Goal: Information Seeking & Learning: Check status

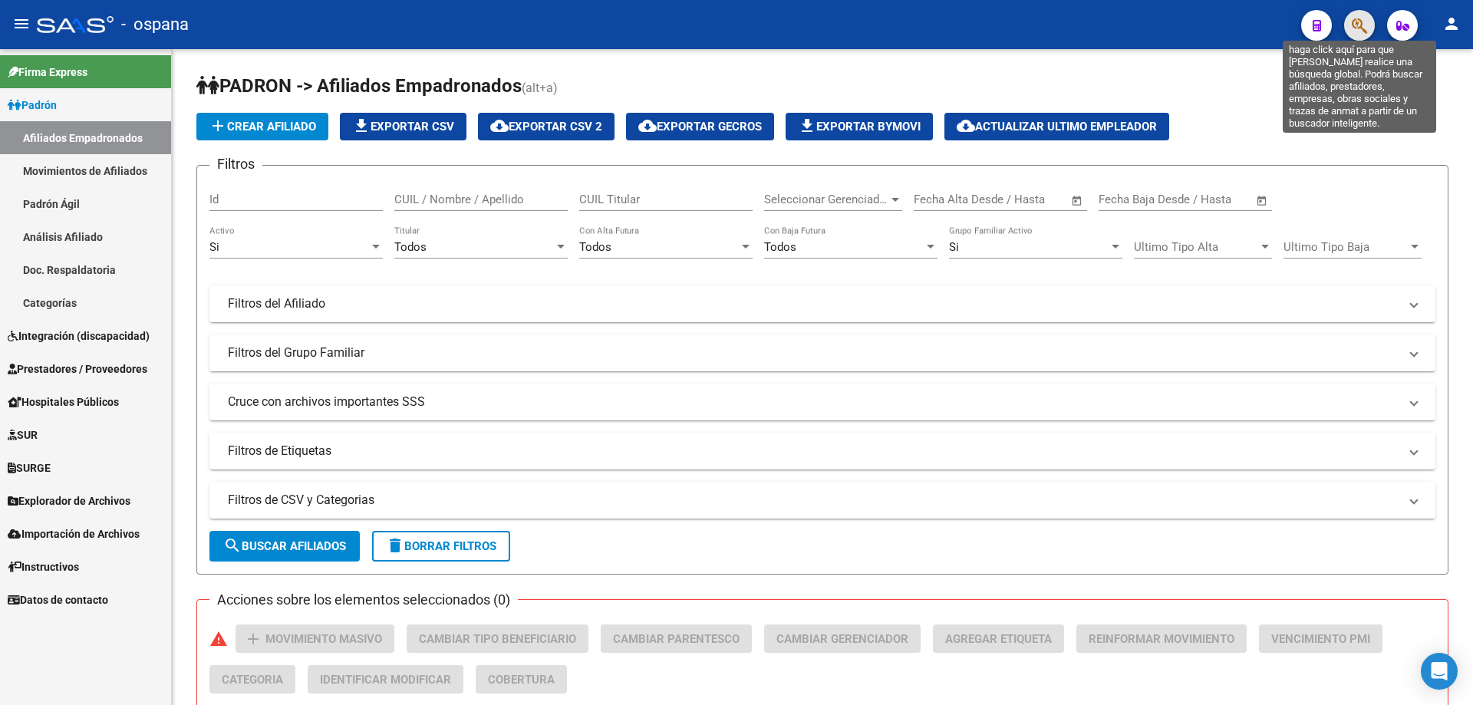
click at [1355, 31] on icon "button" at bounding box center [1359, 26] width 15 height 18
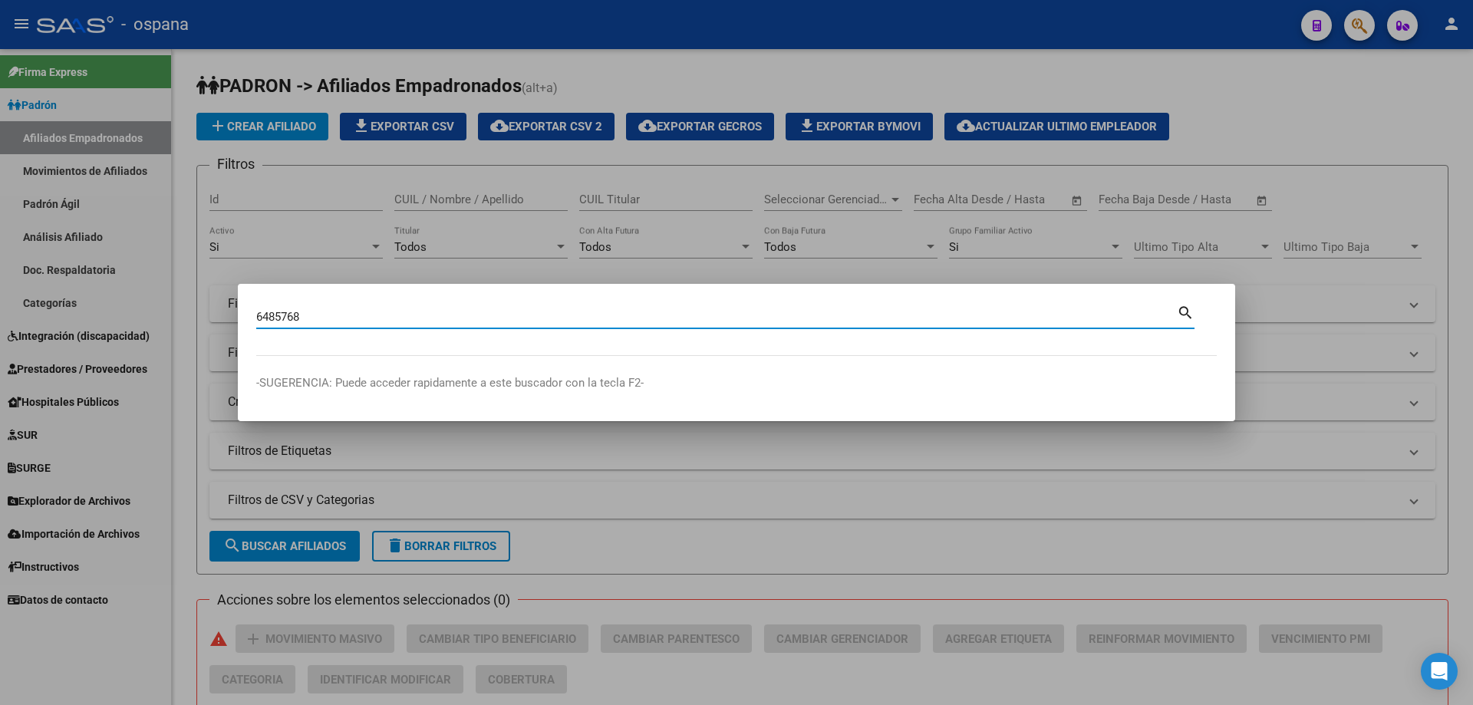
type input "6485768"
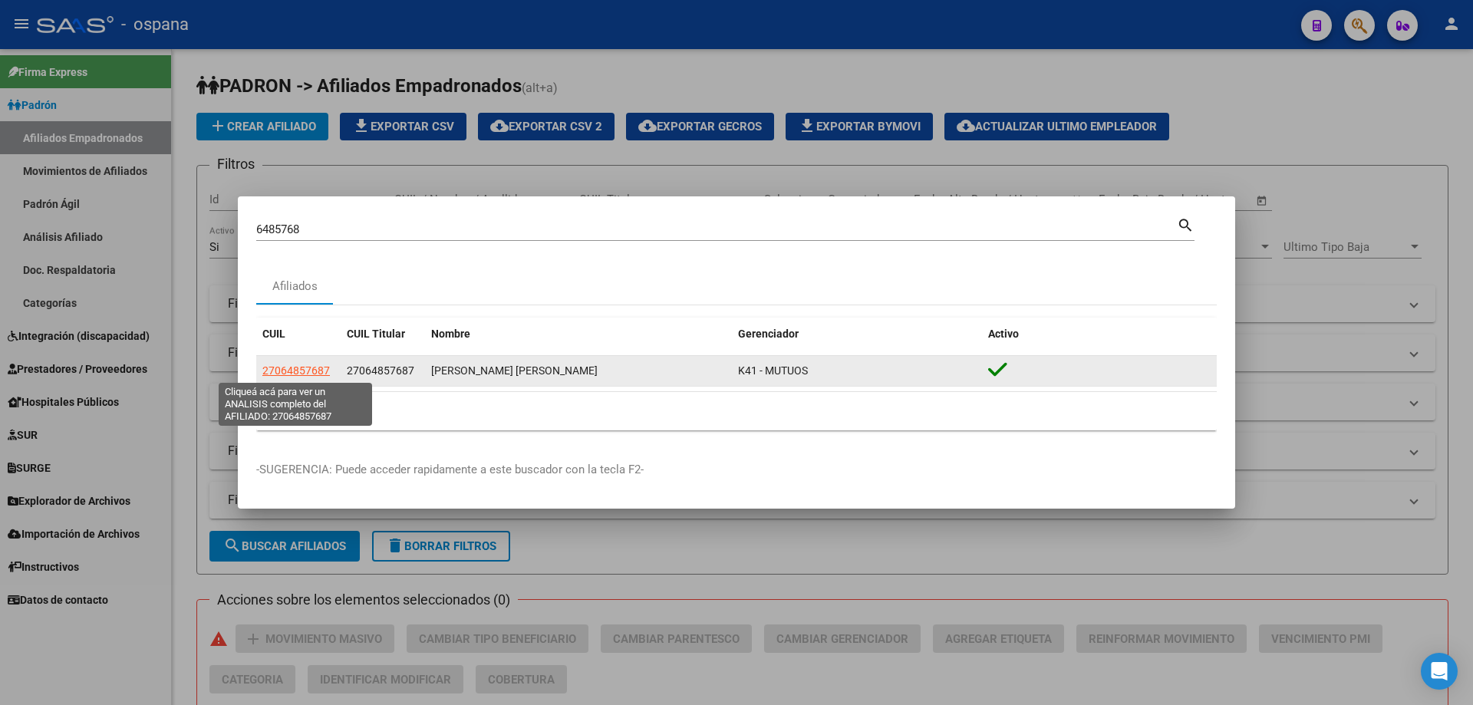
click at [285, 366] on span "27064857687" at bounding box center [296, 370] width 68 height 12
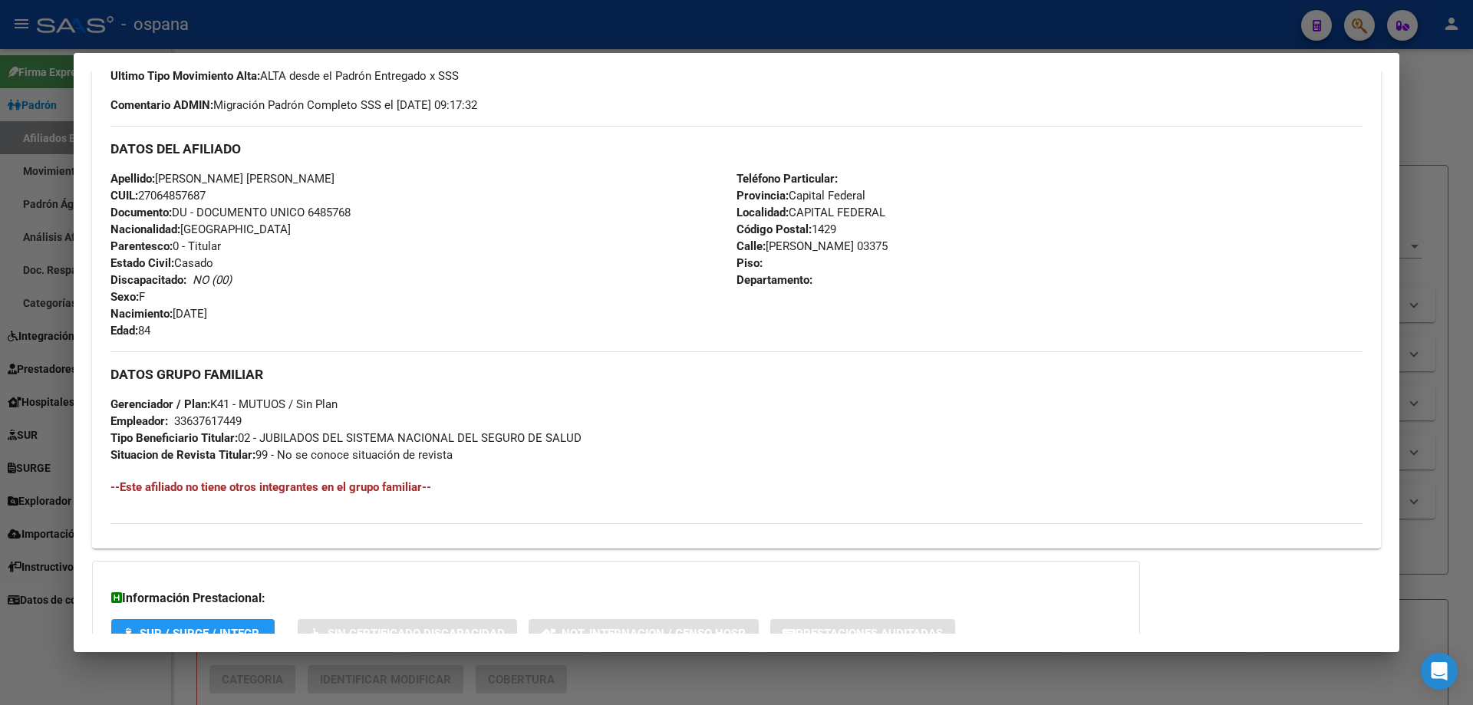
scroll to position [417, 0]
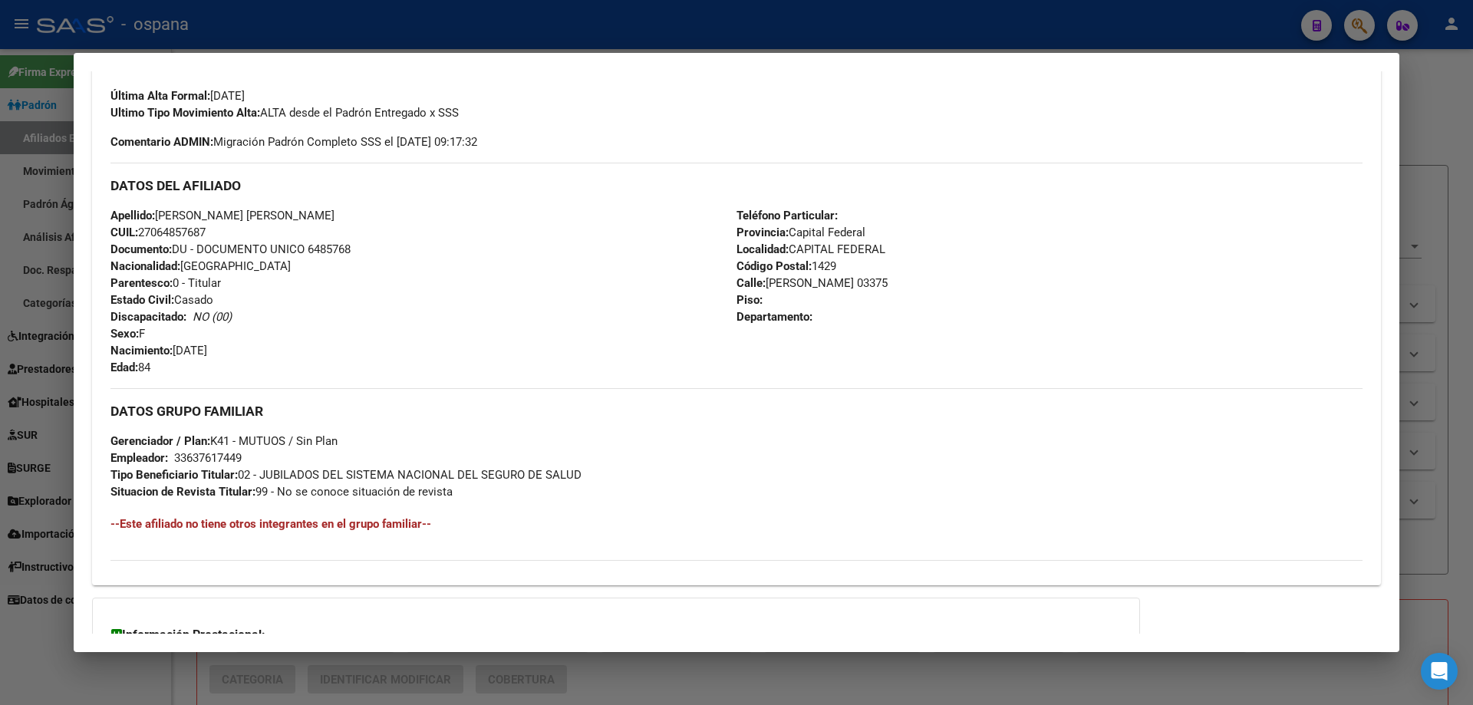
click at [1472, 208] on div at bounding box center [736, 352] width 1473 height 705
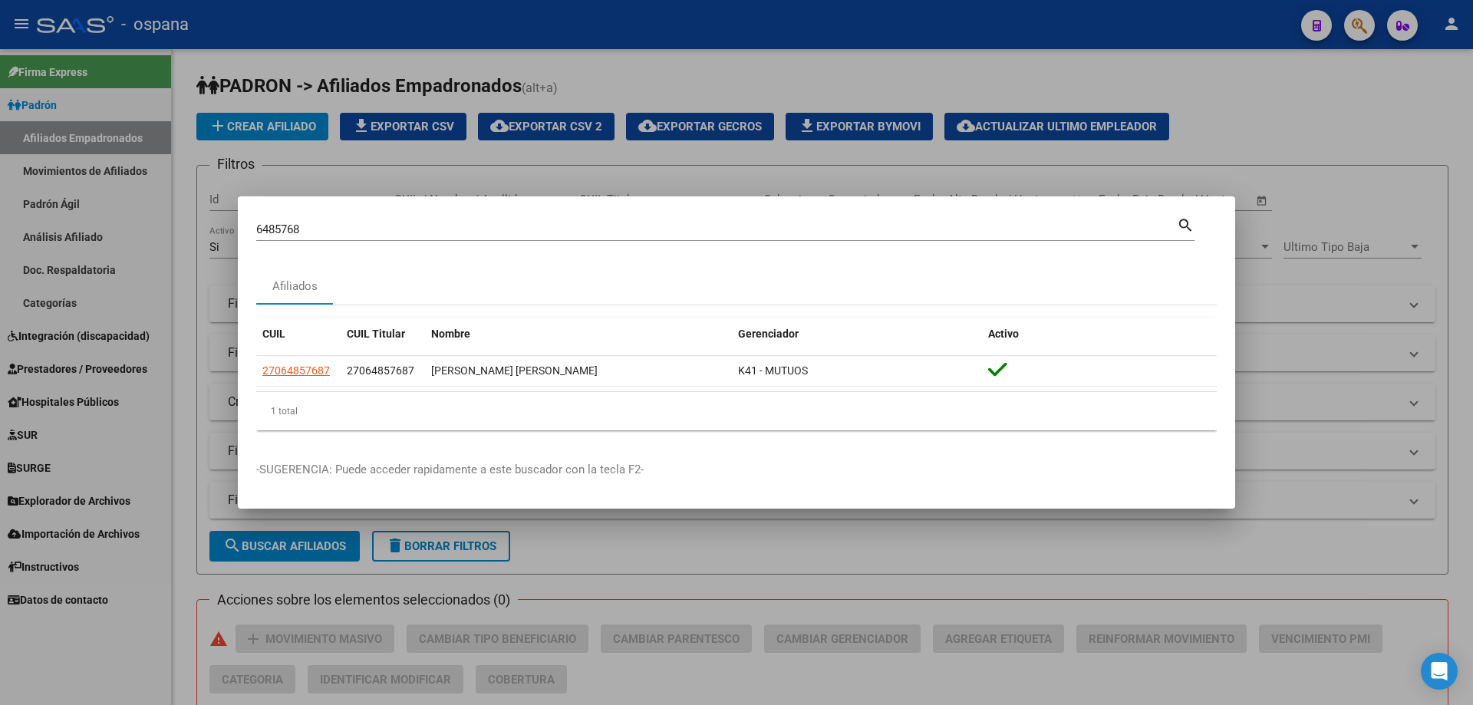
click at [1351, 28] on div at bounding box center [736, 352] width 1473 height 705
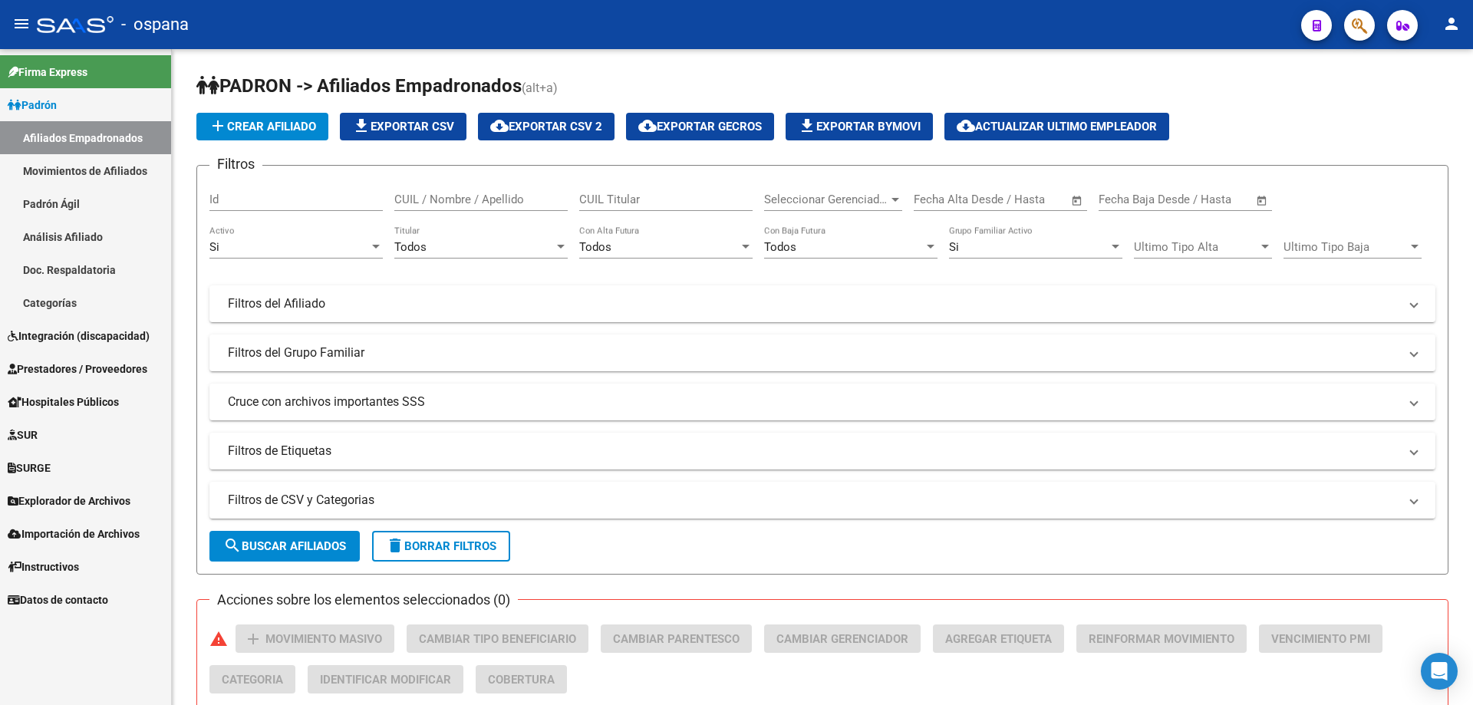
click at [1351, 28] on button "button" at bounding box center [1359, 25] width 31 height 31
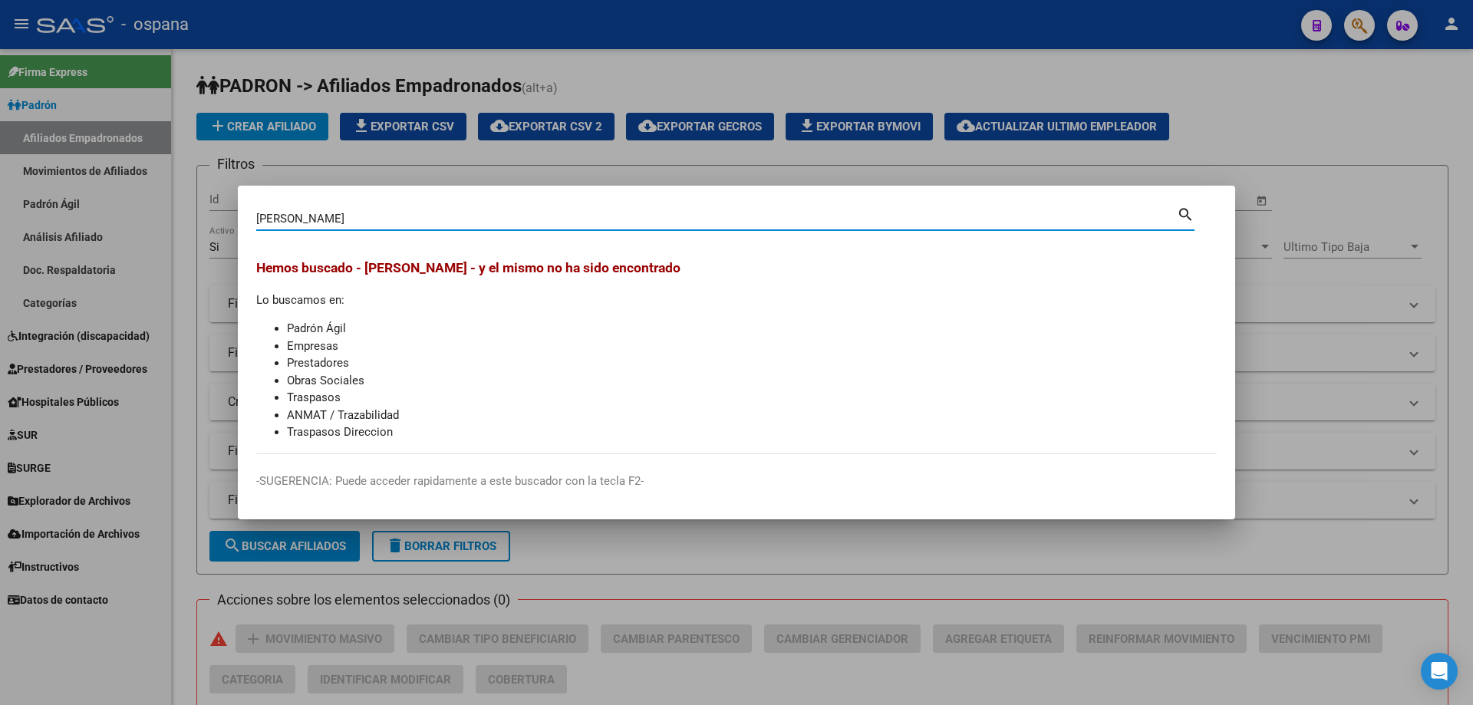
type input "[PERSON_NAME]"
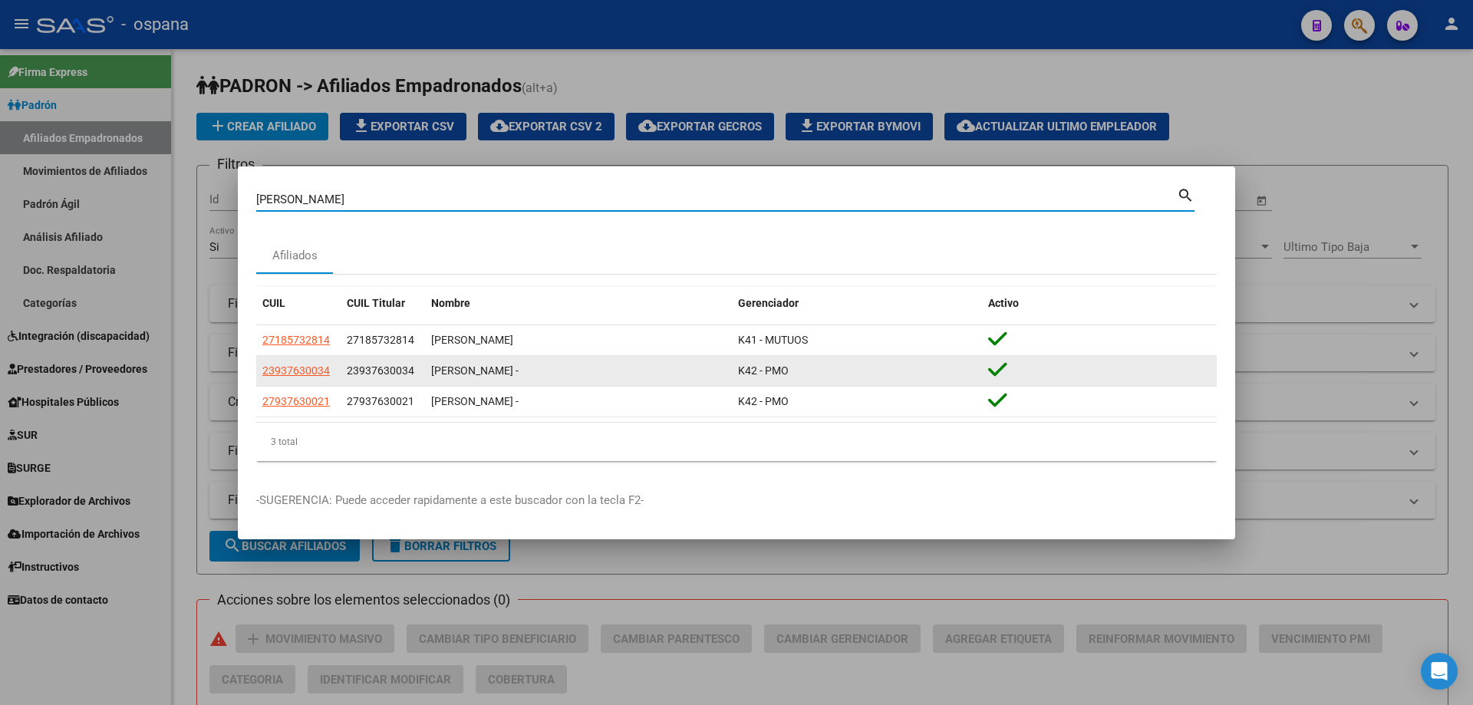
click at [288, 361] on datatable-body-cell "23937630034" at bounding box center [298, 371] width 84 height 30
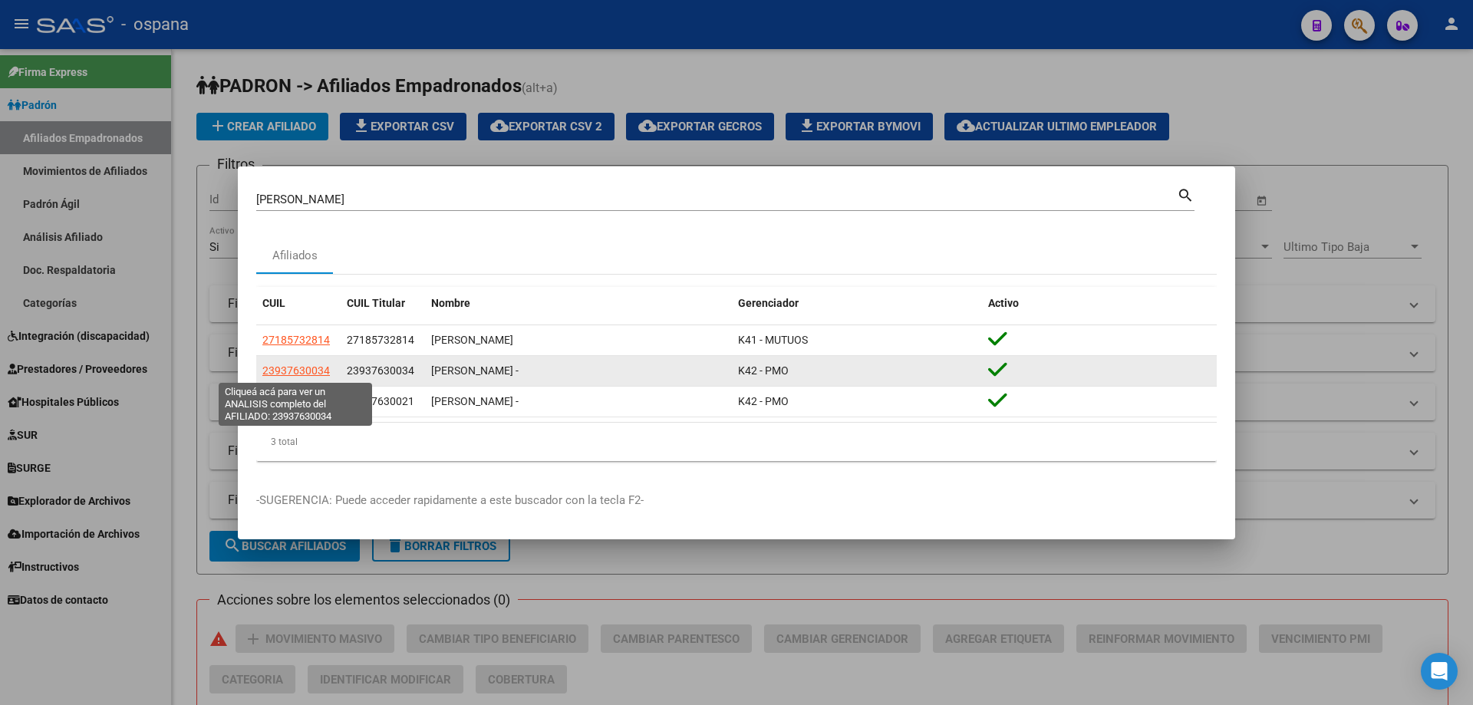
click at [309, 368] on span "23937630034" at bounding box center [296, 370] width 68 height 12
type textarea "23937630034"
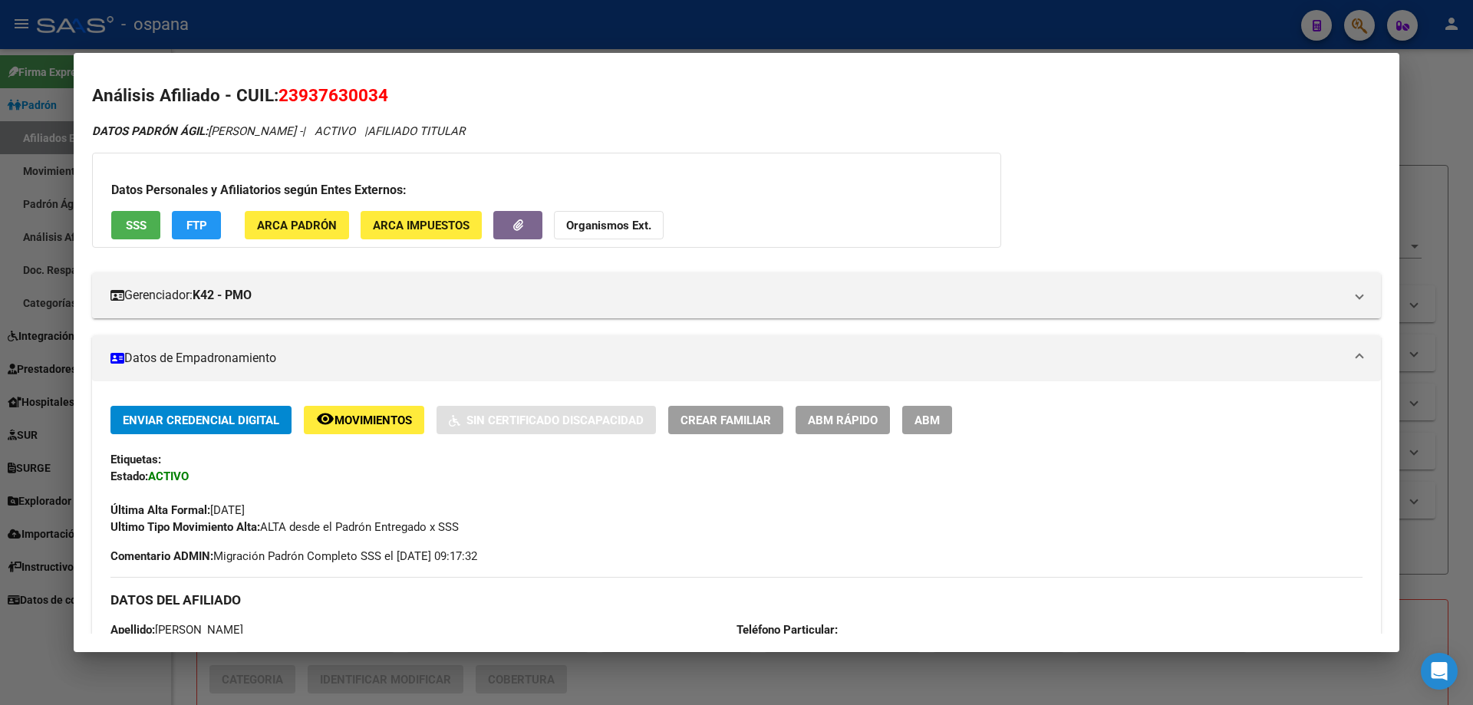
scroll to position [0, 0]
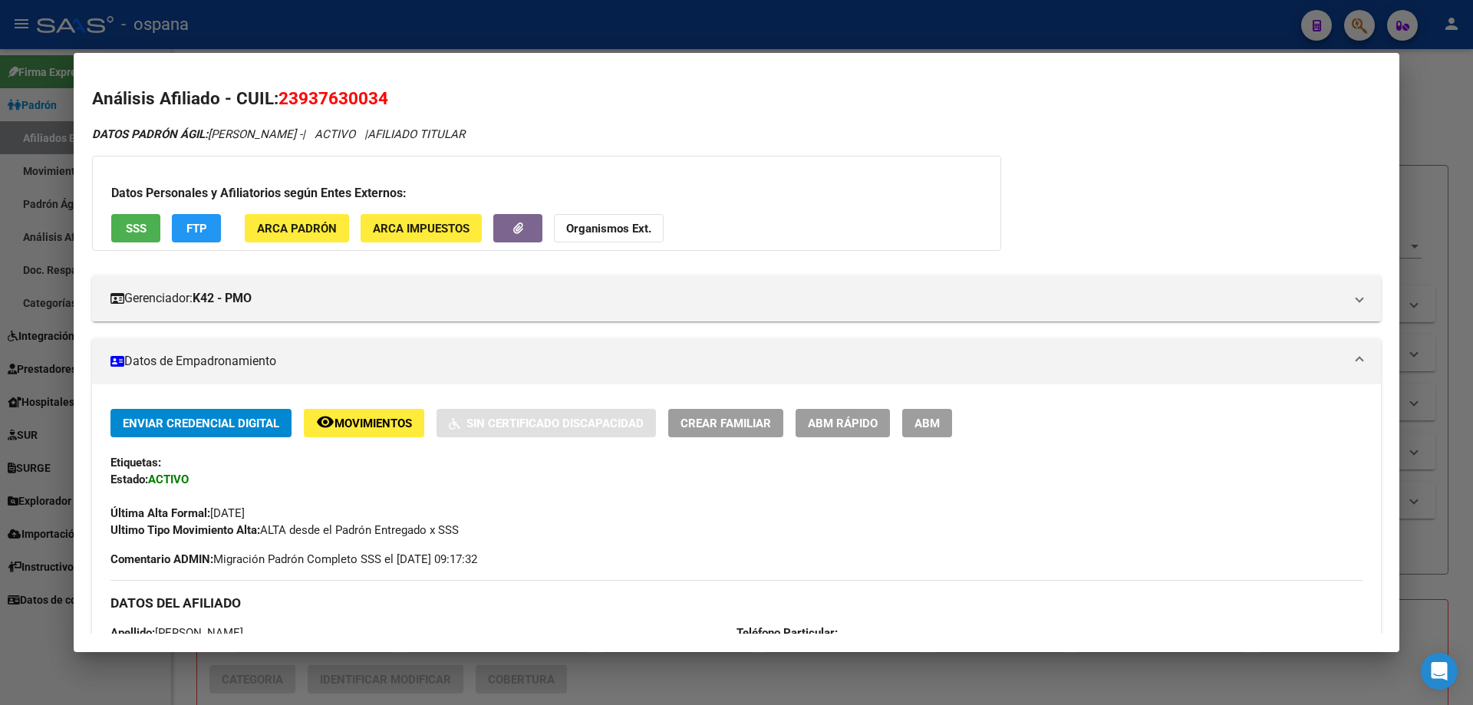
click at [0, 293] on div at bounding box center [736, 352] width 1473 height 705
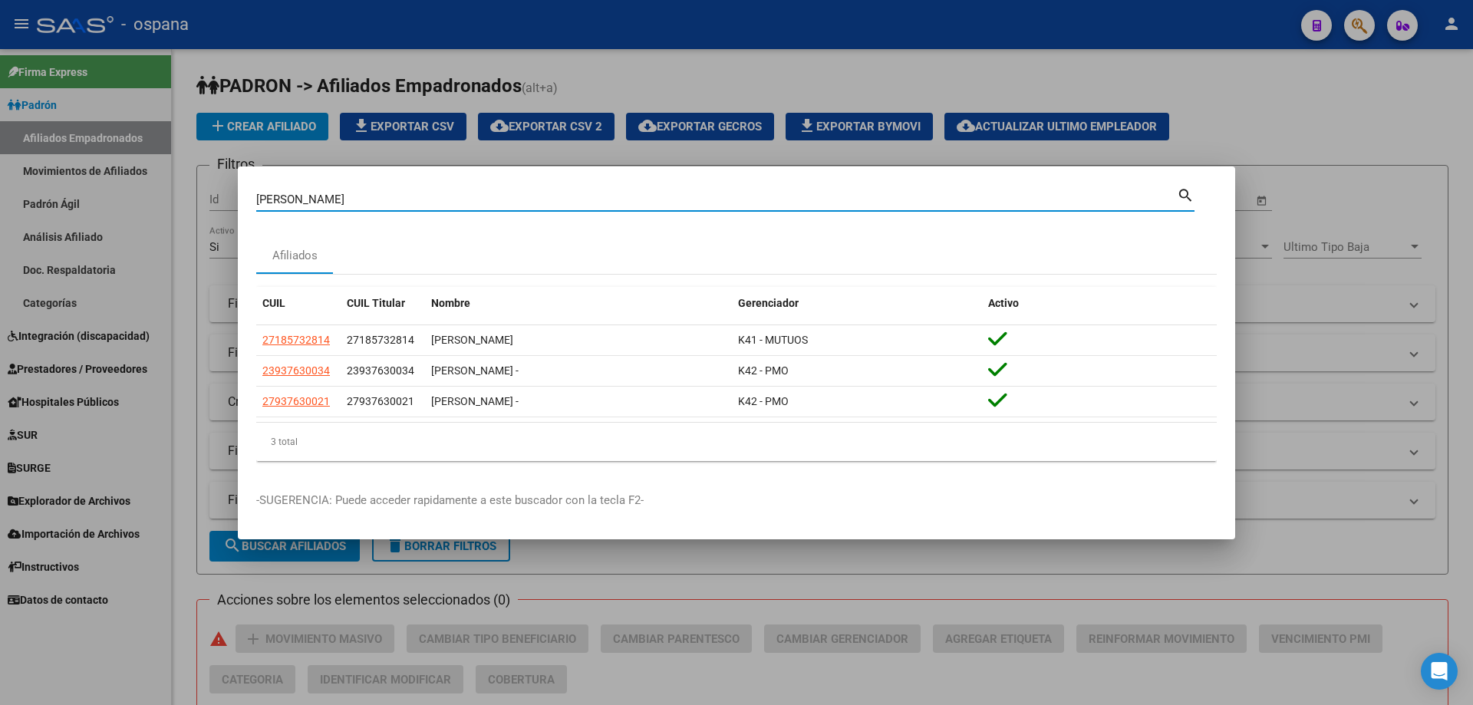
drag, startPoint x: 533, startPoint y: 196, endPoint x: 0, endPoint y: 128, distance: 537.6
click at [0, 128] on div "[PERSON_NAME] (apellido, dni, cuil, nro traspaso, cuit, obra social) search Afi…" at bounding box center [736, 352] width 1473 height 705
type input "[PERSON_NAME]"
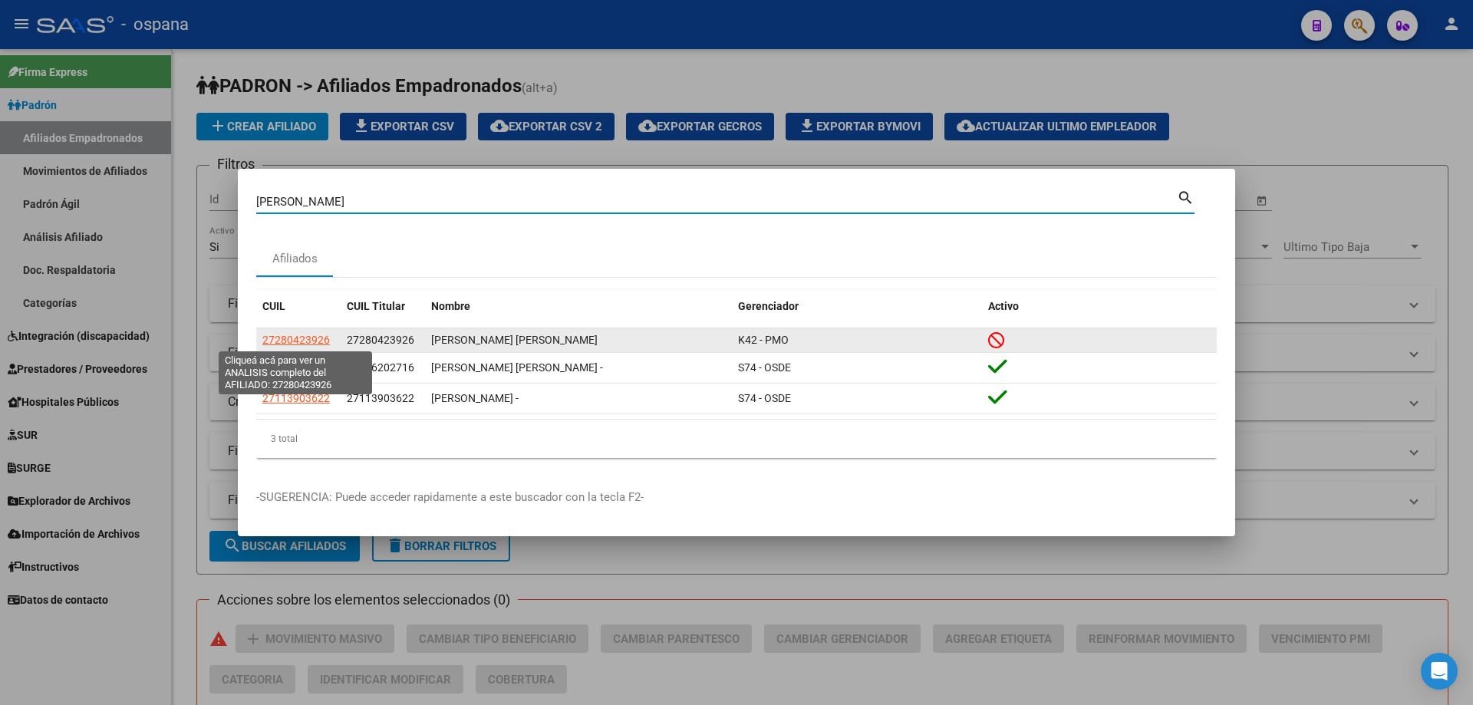
click at [267, 334] on span "27280423926" at bounding box center [296, 340] width 68 height 12
type textarea "27280423926"
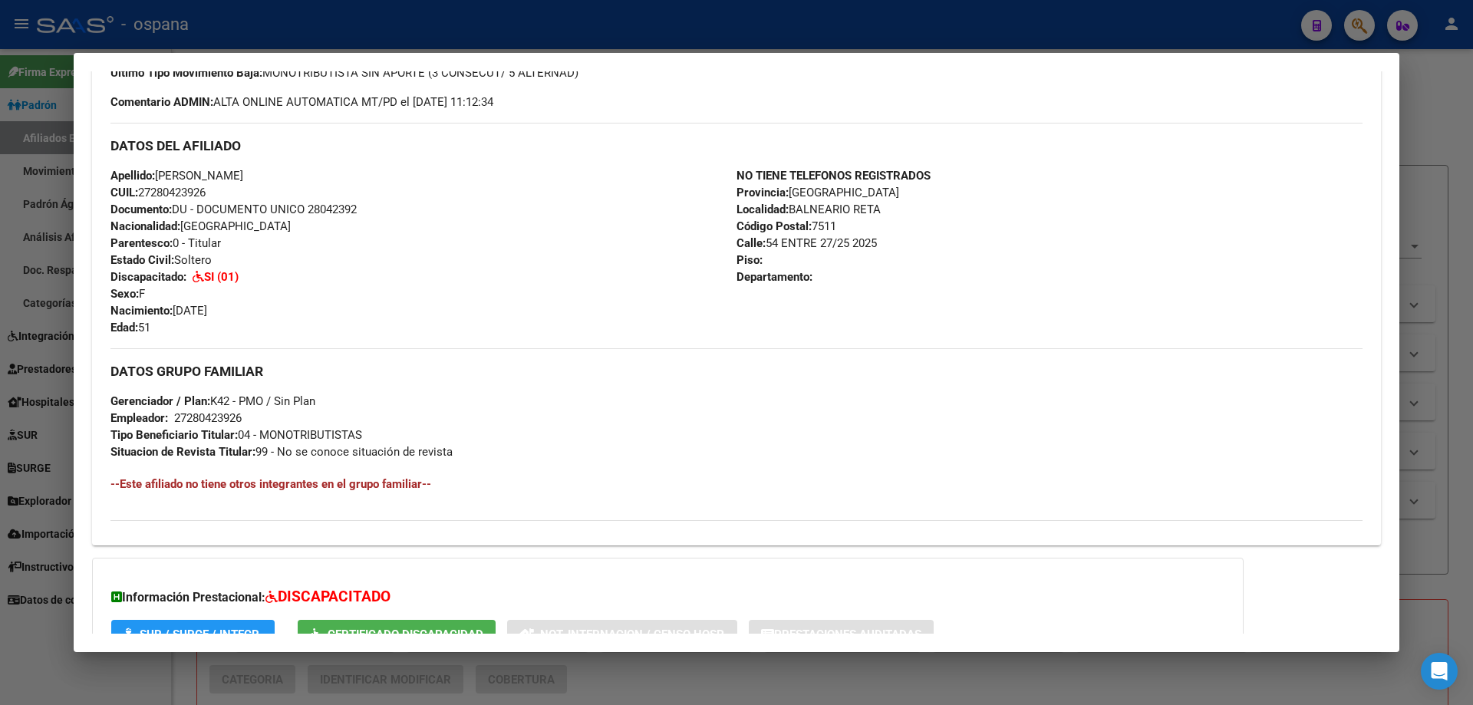
scroll to position [592, 0]
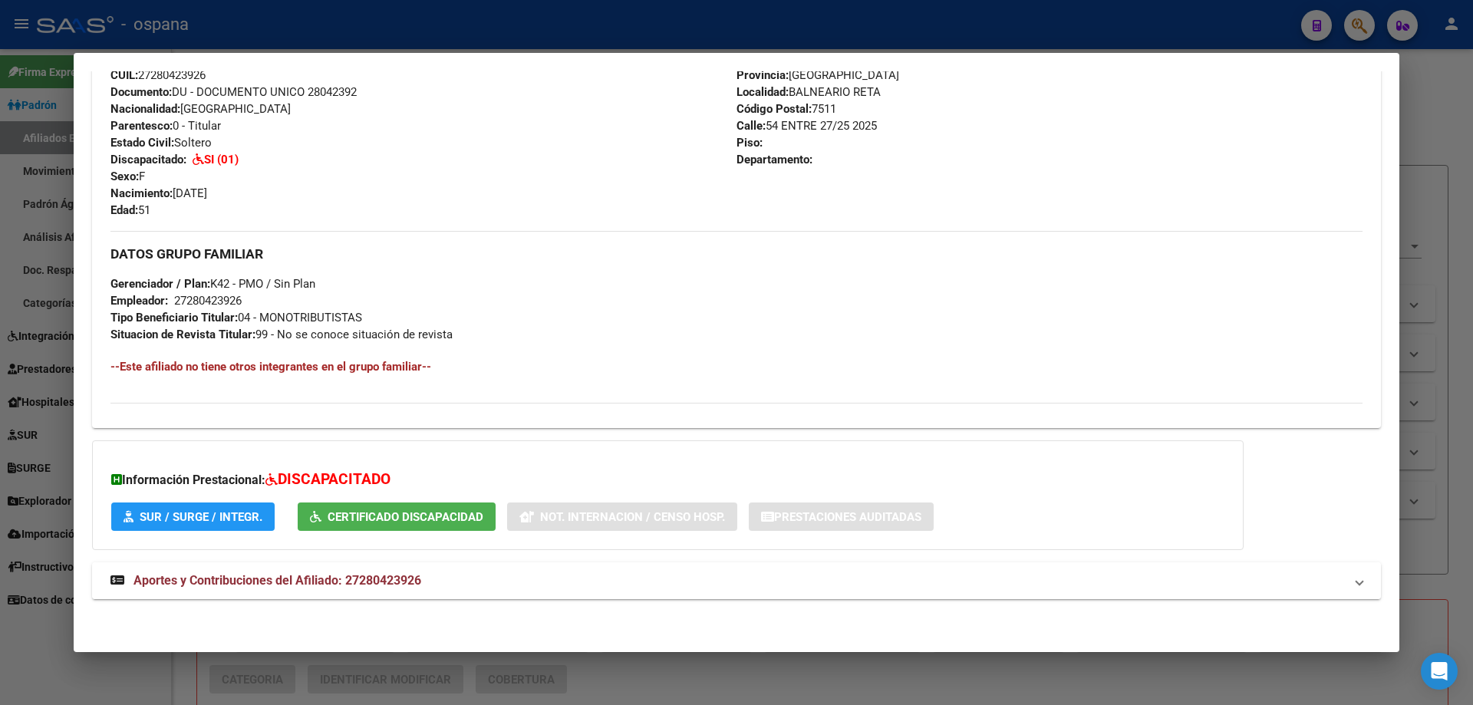
click at [275, 576] on span "Aportes y Contribuciones del Afiliado: 27280423926" at bounding box center [278, 580] width 288 height 15
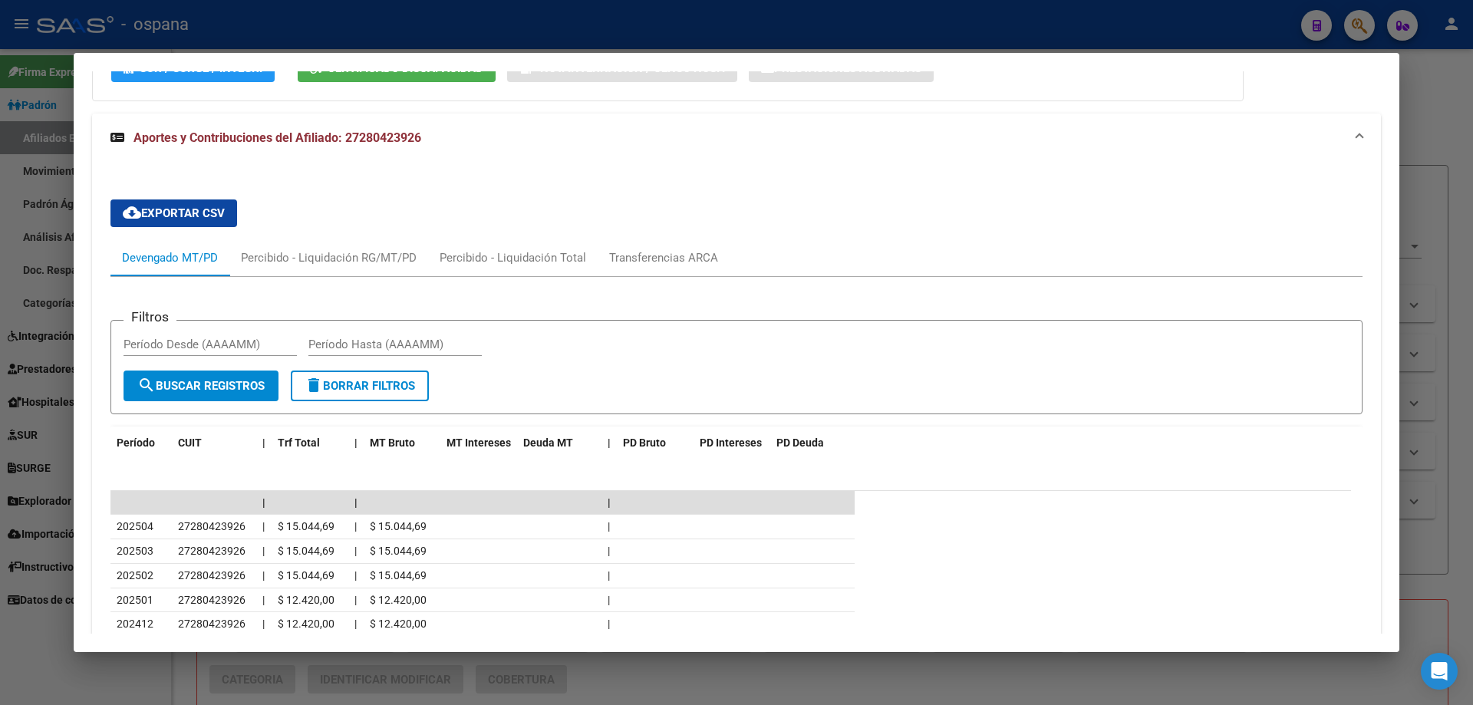
scroll to position [1064, 0]
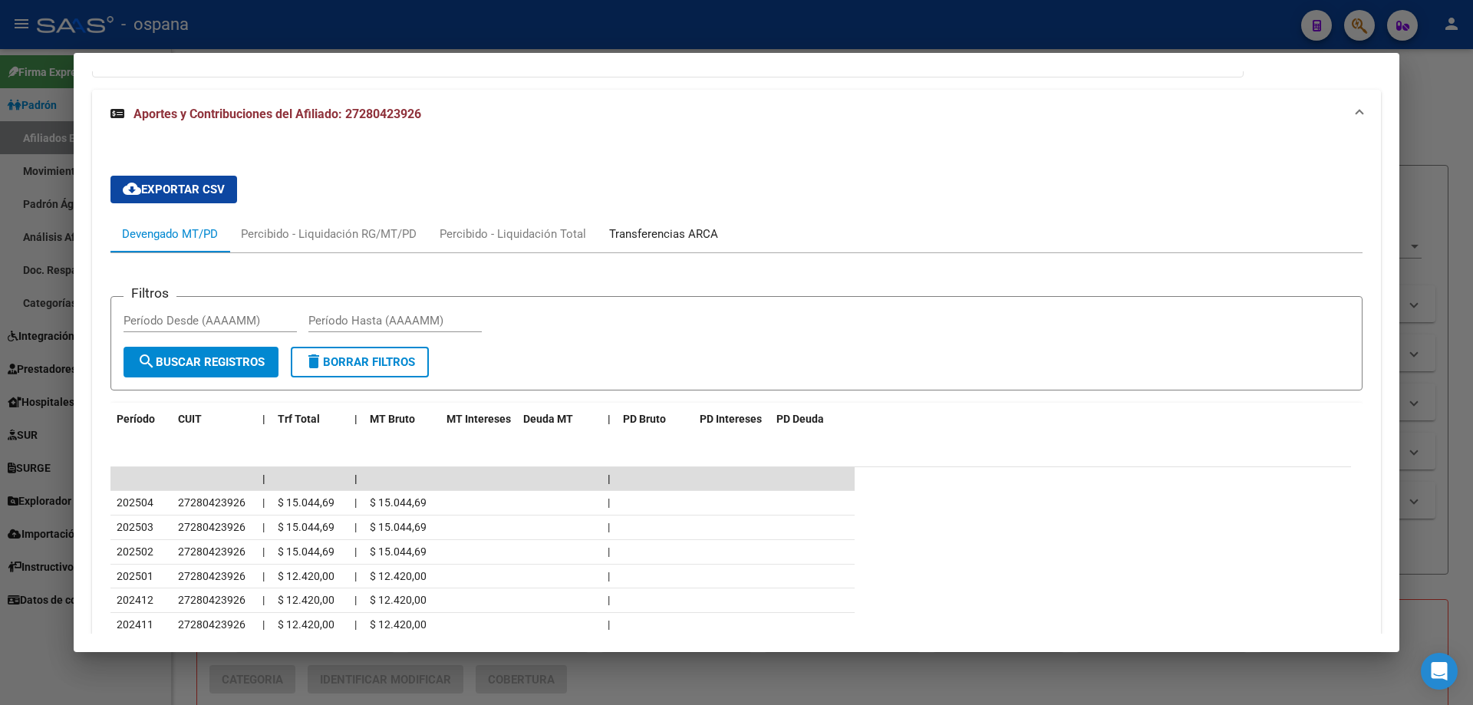
click at [622, 232] on div "Transferencias ARCA" at bounding box center [663, 234] width 109 height 17
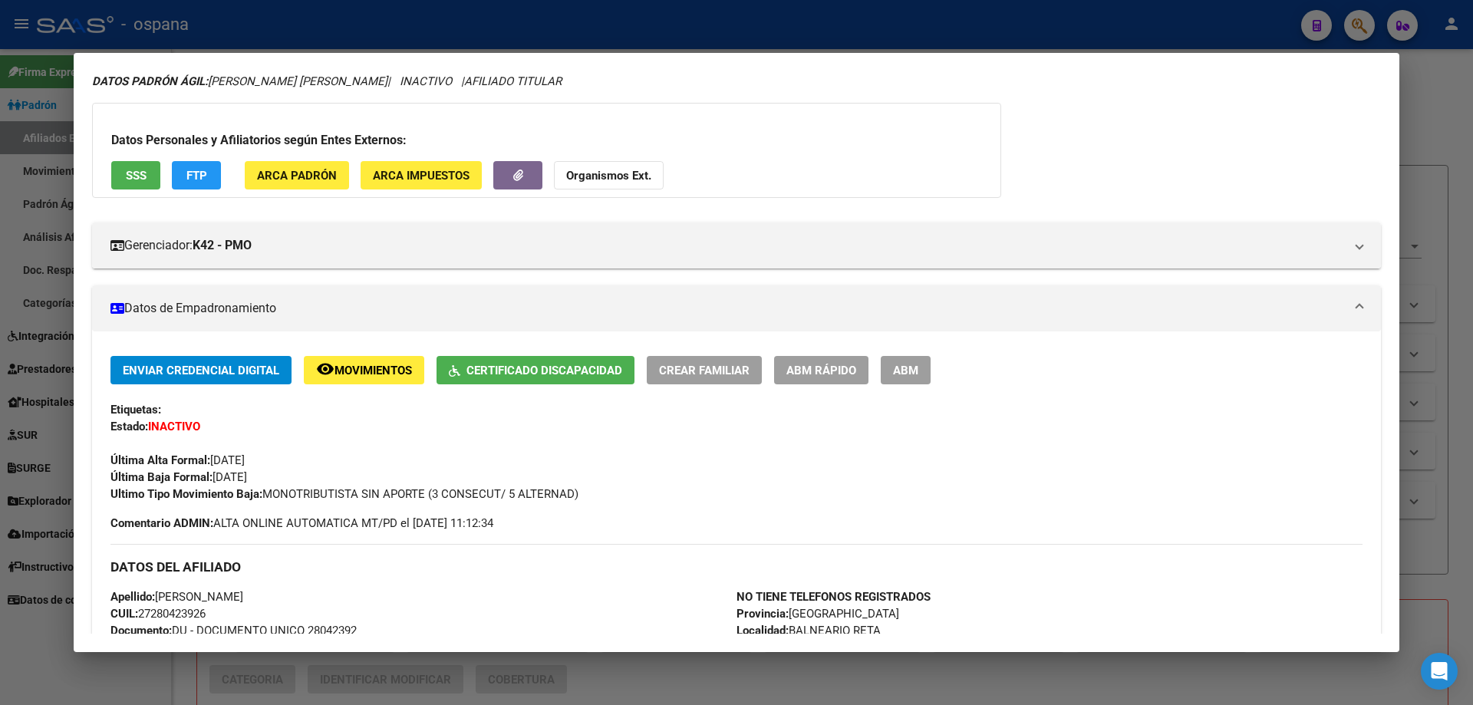
scroll to position [0, 0]
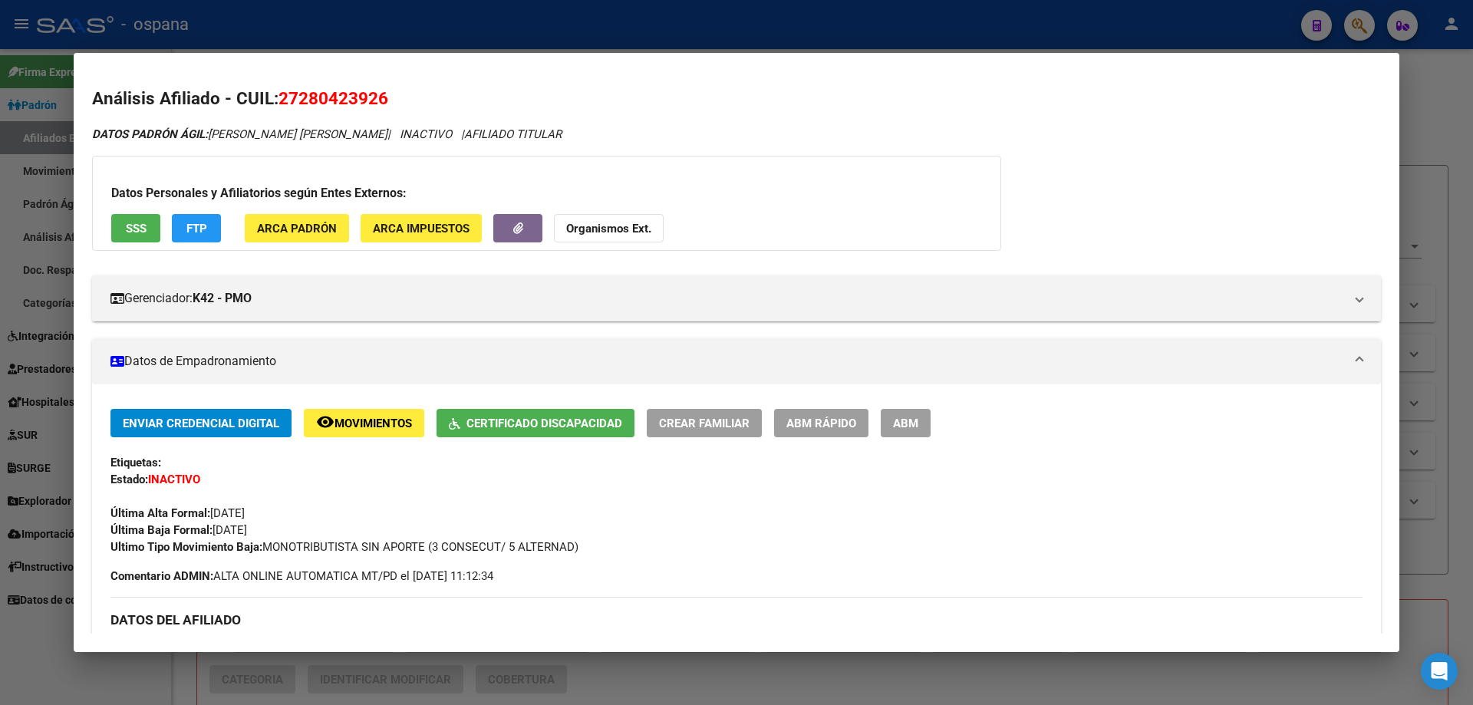
click at [140, 223] on span "SSS" at bounding box center [136, 229] width 21 height 14
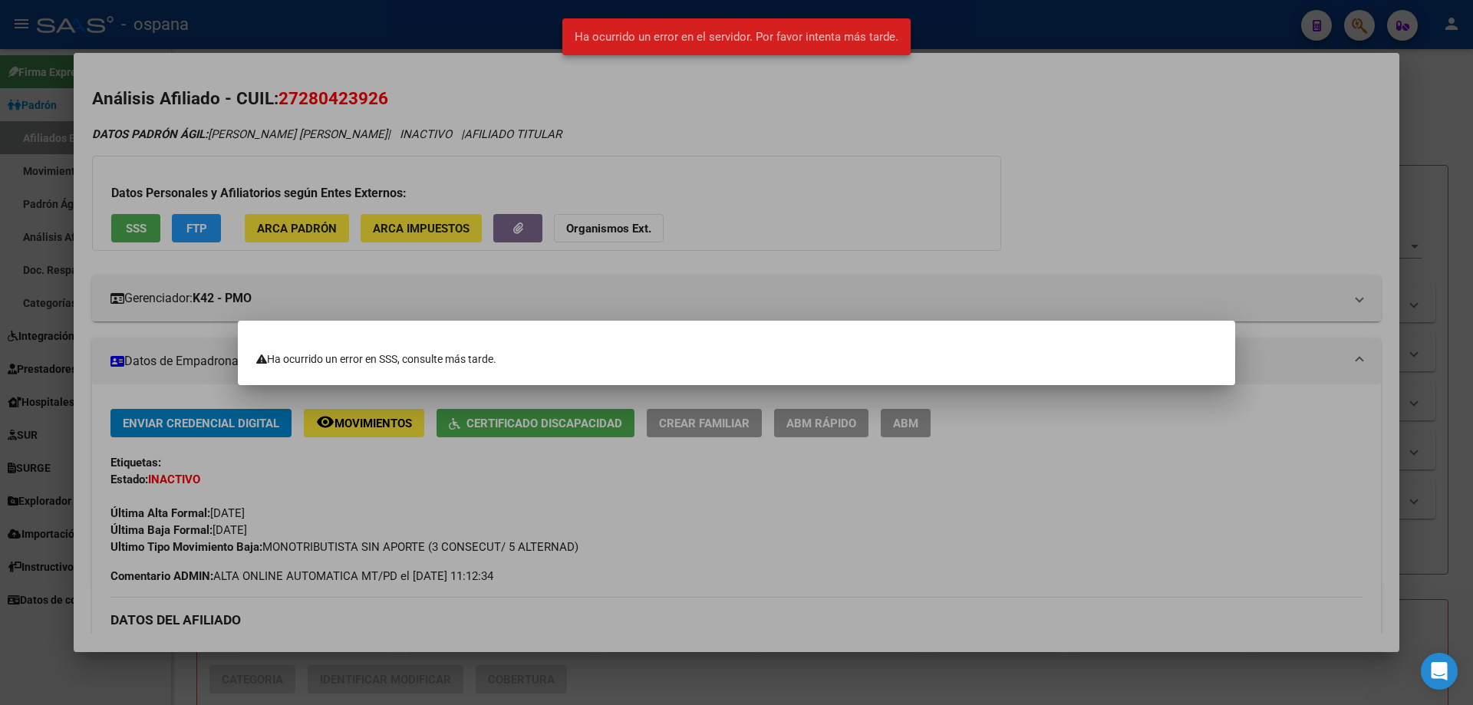
click at [140, 226] on div at bounding box center [736, 352] width 1473 height 705
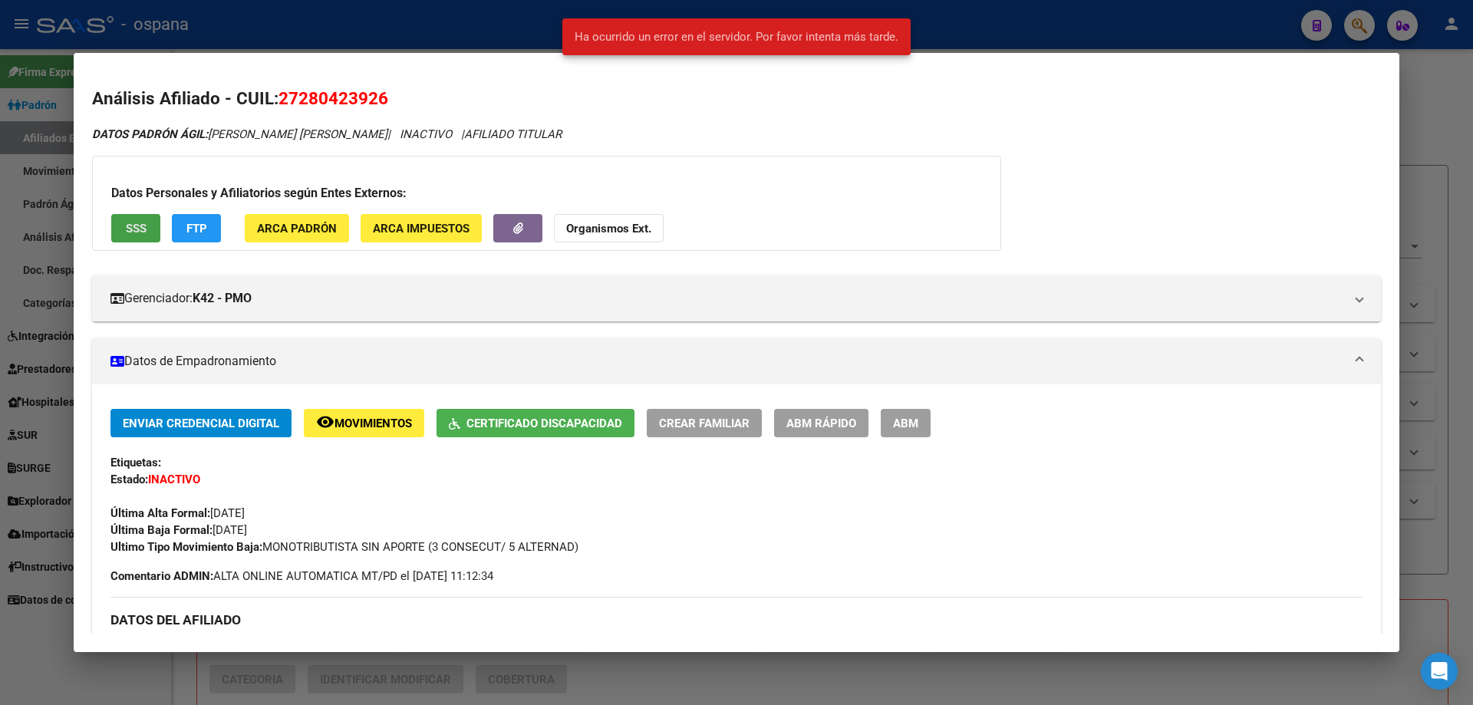
click at [140, 226] on span "SSS" at bounding box center [136, 229] width 21 height 14
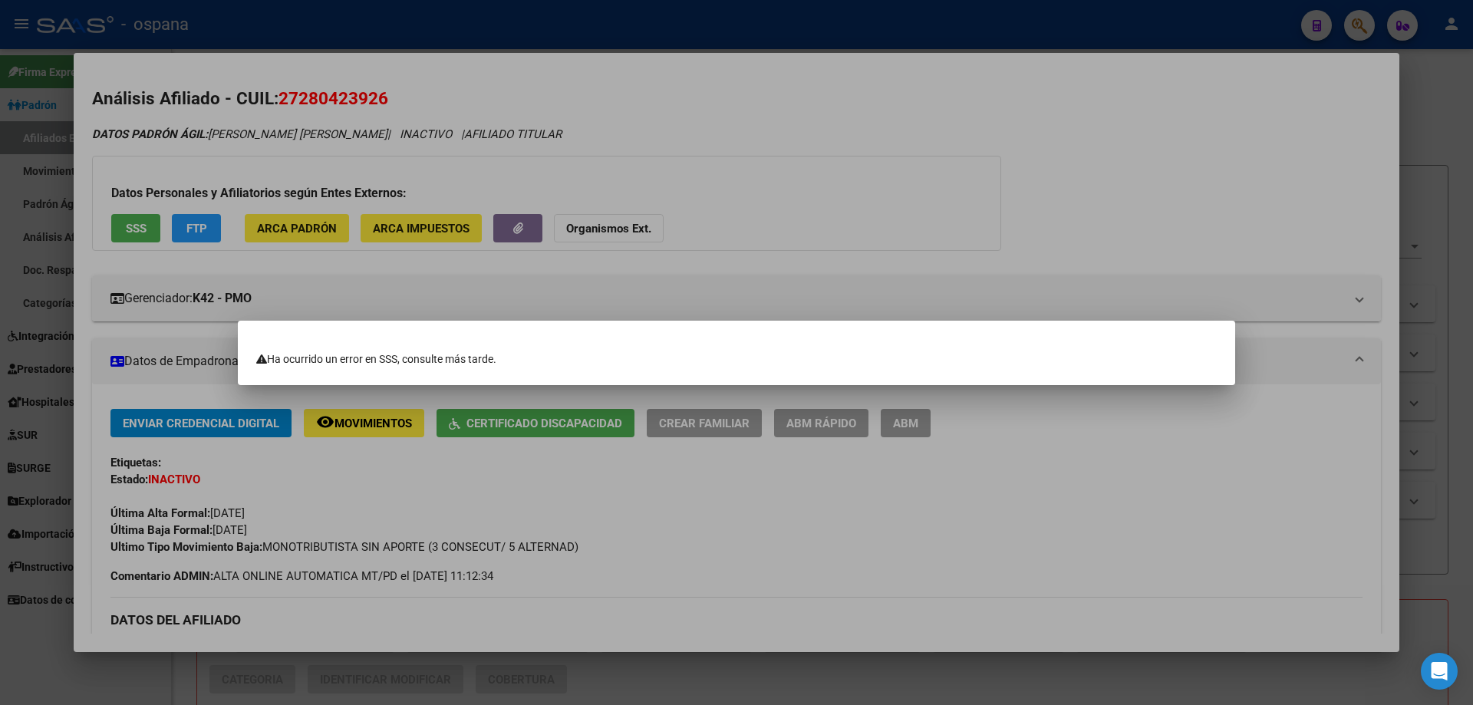
drag, startPoint x: 345, startPoint y: 117, endPoint x: 305, endPoint y: 99, distance: 43.6
click at [344, 114] on div at bounding box center [736, 352] width 1473 height 705
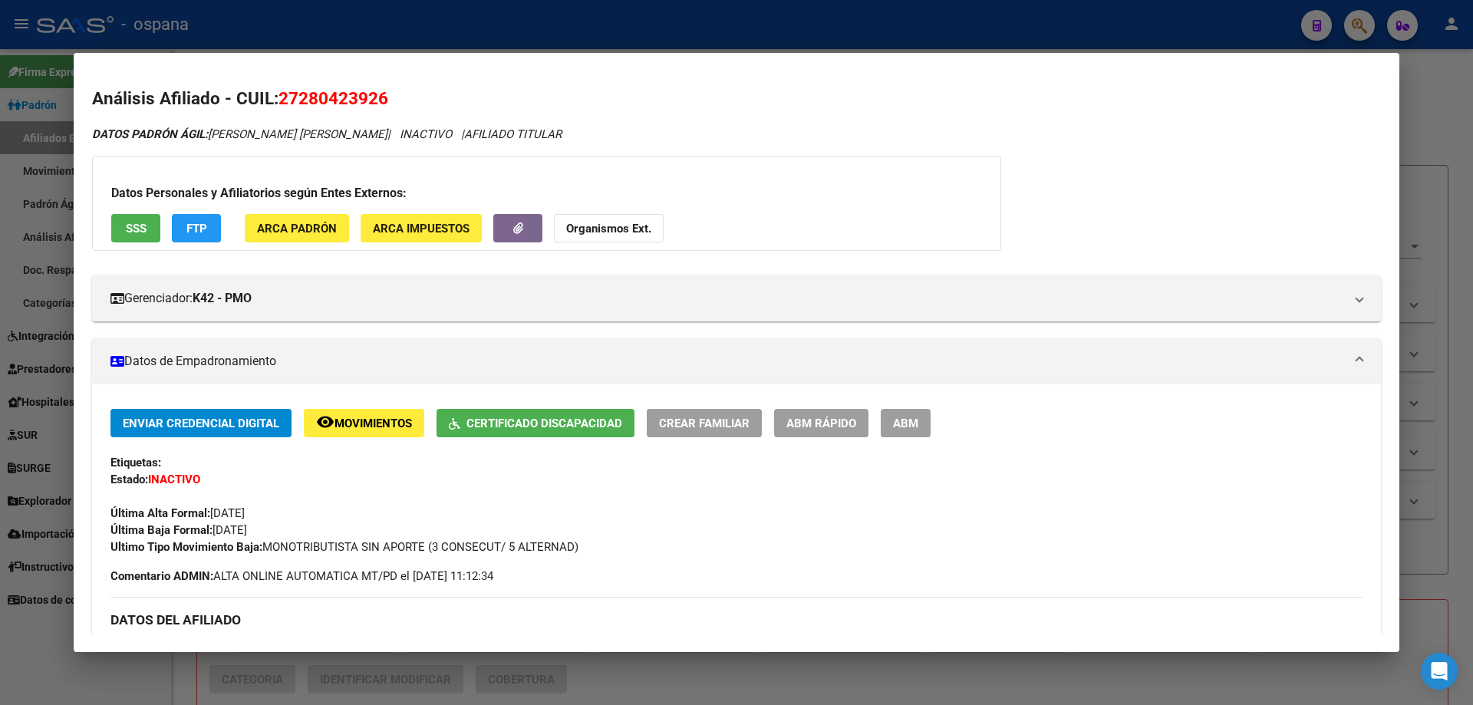
drag, startPoint x: 298, startPoint y: 95, endPoint x: 378, endPoint y: 99, distance: 79.9
click at [378, 99] on span "27280423926" at bounding box center [334, 98] width 110 height 20
copy span "28042392"
click at [45, 236] on div at bounding box center [736, 352] width 1473 height 705
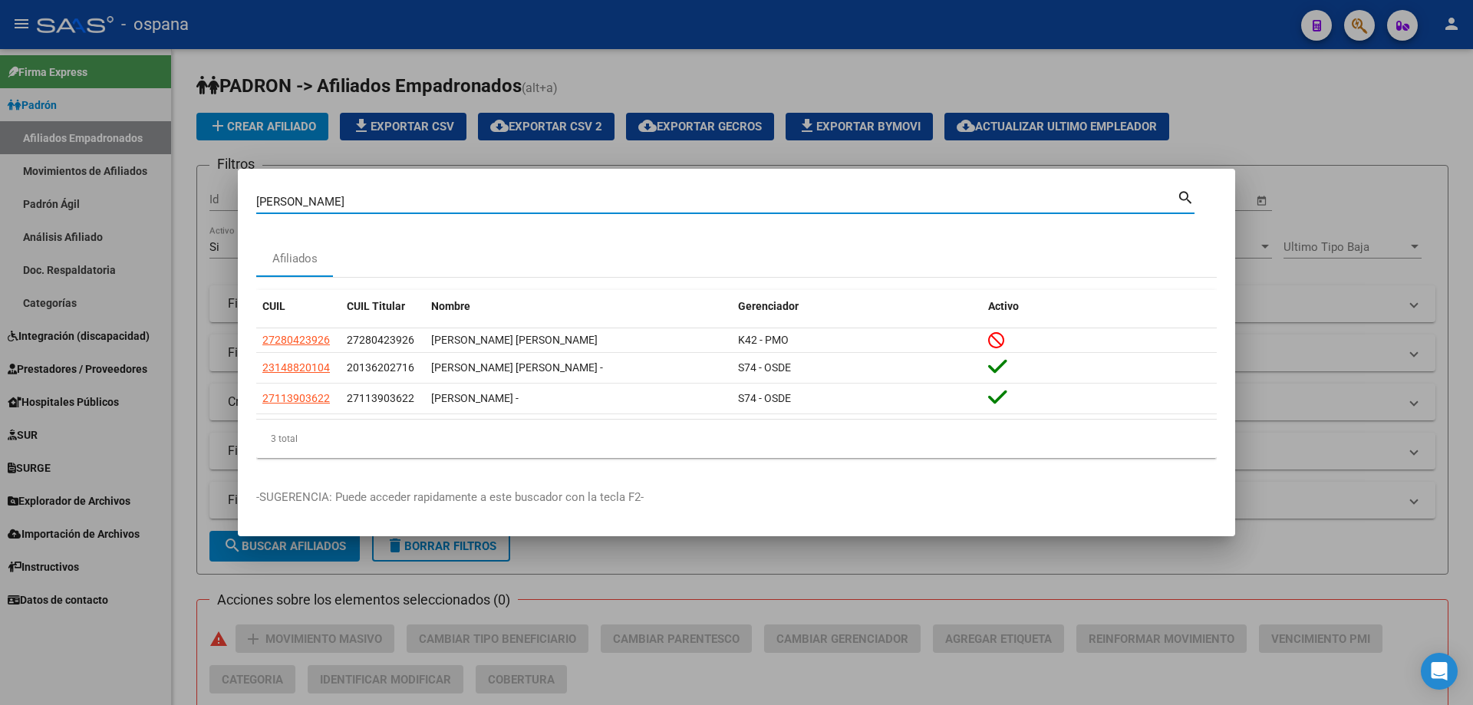
drag, startPoint x: 331, startPoint y: 199, endPoint x: 227, endPoint y: 165, distance: 109.7
click at [227, 165] on div "[PERSON_NAME] Buscar (apellido, dni, cuil, nro traspaso, cuit, obra social) sea…" at bounding box center [736, 352] width 1473 height 705
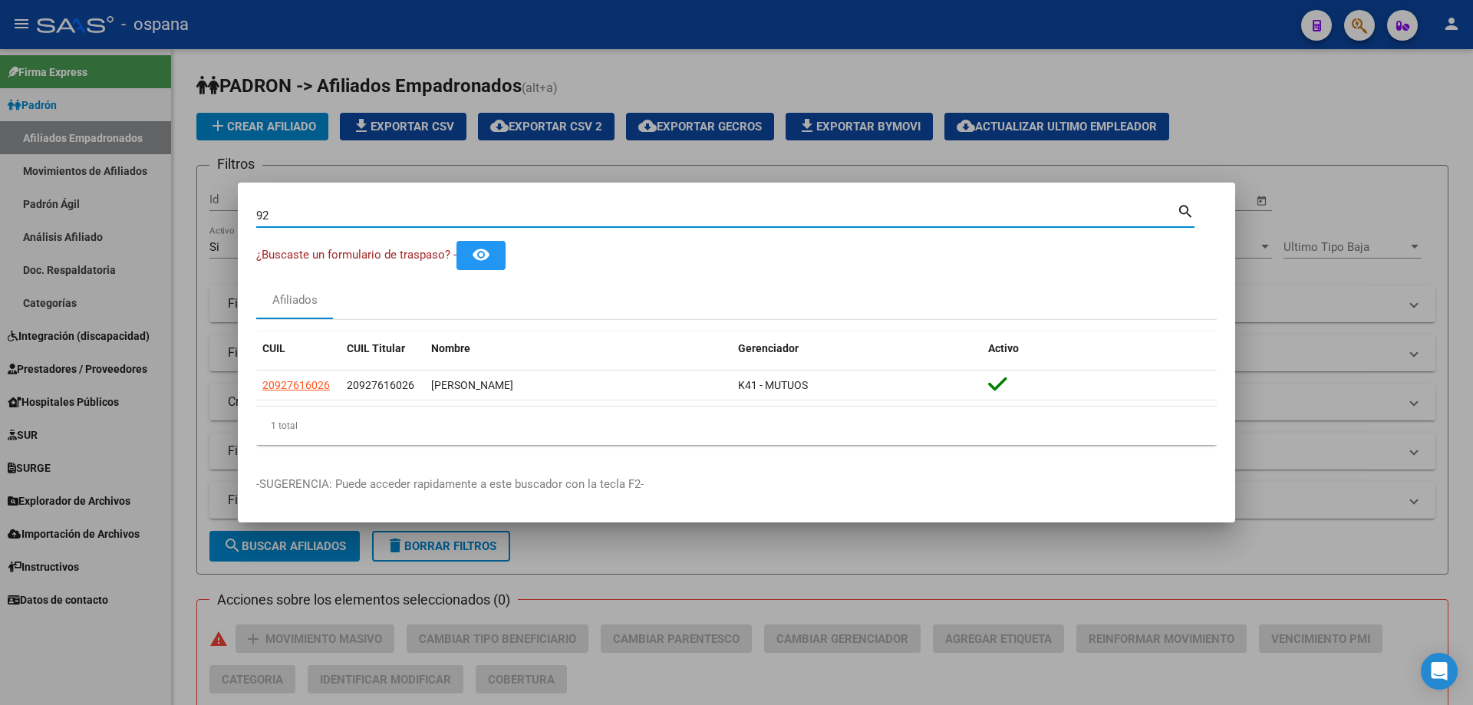
type input "9"
type input "12861959"
